Goal: Information Seeking & Learning: Learn about a topic

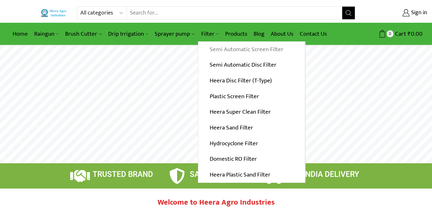
click at [210, 48] on link "Semi Automatic Screen Filter" at bounding box center [251, 50] width 106 height 16
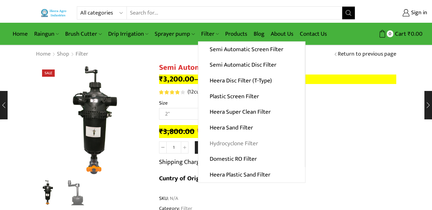
click at [219, 144] on link "Hydrocyclone Filter" at bounding box center [251, 144] width 106 height 16
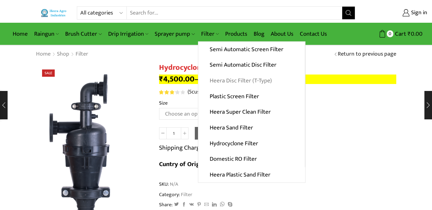
click at [216, 78] on link "Heera Disc Filter (T-Type)" at bounding box center [251, 81] width 106 height 16
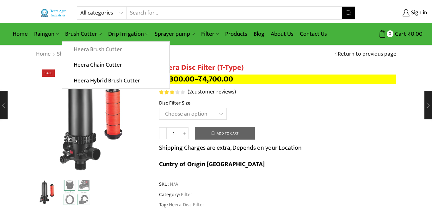
click at [87, 51] on link "Heera Brush Cutter" at bounding box center [115, 50] width 106 height 16
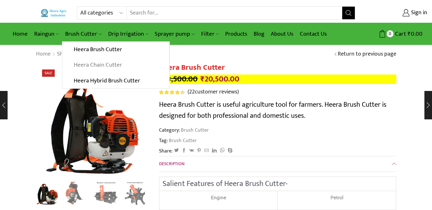
click at [79, 67] on link "Heera Chain Cutter" at bounding box center [115, 65] width 106 height 16
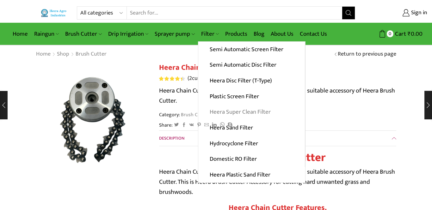
click at [214, 114] on link "Heera Super Clean Filter" at bounding box center [251, 112] width 106 height 16
